Goal: Use online tool/utility: Use online tool/utility

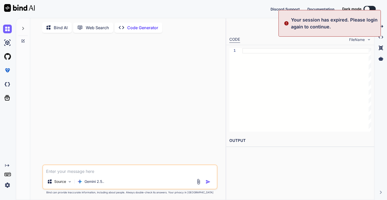
type textarea "x"
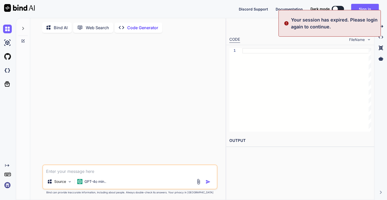
click at [8, 184] on img at bounding box center [7, 185] width 9 height 9
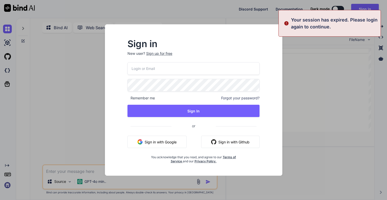
click at [171, 67] on input "email" at bounding box center [193, 68] width 132 height 13
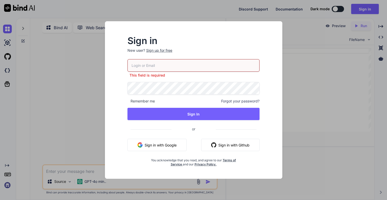
type input "[EMAIL_ADDRESS][DOMAIN_NAME]"
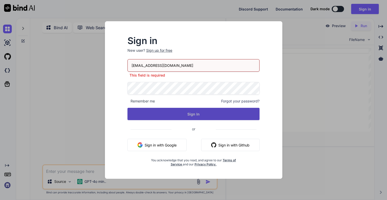
click at [181, 110] on button "Sign In" at bounding box center [193, 114] width 132 height 12
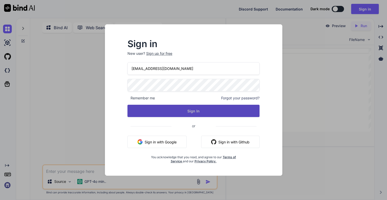
click at [195, 109] on button "Sign In" at bounding box center [193, 111] width 132 height 12
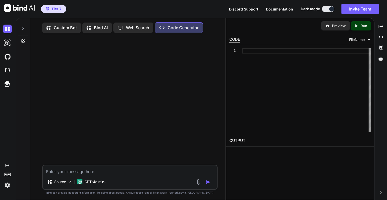
click at [23, 29] on icon at bounding box center [23, 28] width 2 height 3
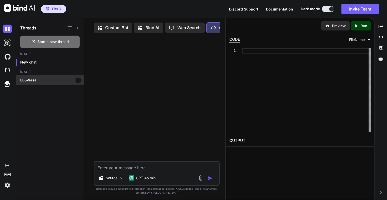
click at [28, 82] on p "EB5Viasa" at bounding box center [51, 80] width 63 height 5
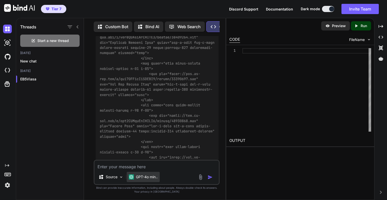
scroll to position [24318, 0]
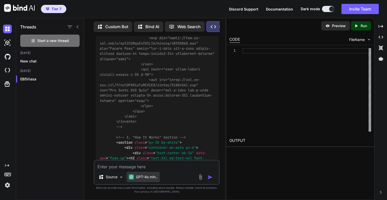
click at [150, 177] on p "GPT-4o min.." at bounding box center [147, 176] width 22 height 5
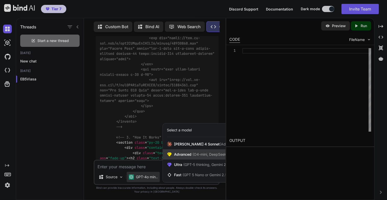
click at [182, 155] on span "Advanced (O4-mini, DeepSeek R1)" at bounding box center [203, 154] width 59 height 5
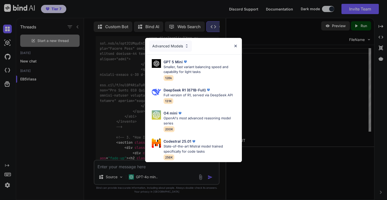
click at [171, 45] on div "Advanced Models" at bounding box center [170, 45] width 43 height 11
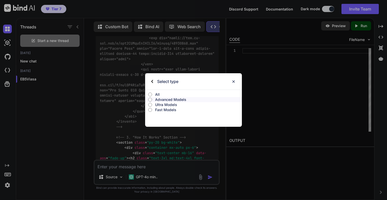
click at [156, 94] on p "All" at bounding box center [198, 94] width 87 height 5
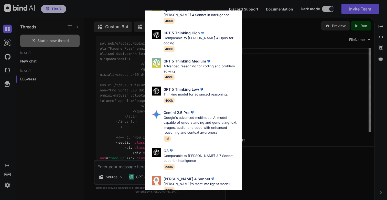
scroll to position [142, 0]
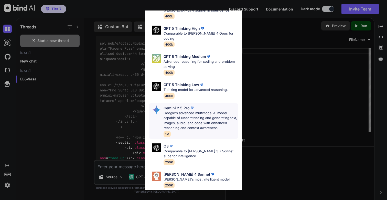
click at [188, 105] on p "Gemini 2.5 Pro" at bounding box center [176, 107] width 26 height 5
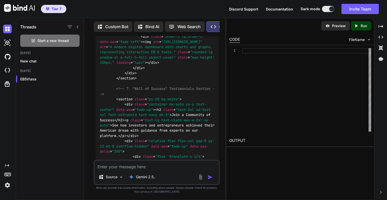
scroll to position [25114, 0]
